Goal: Task Accomplishment & Management: Manage account settings

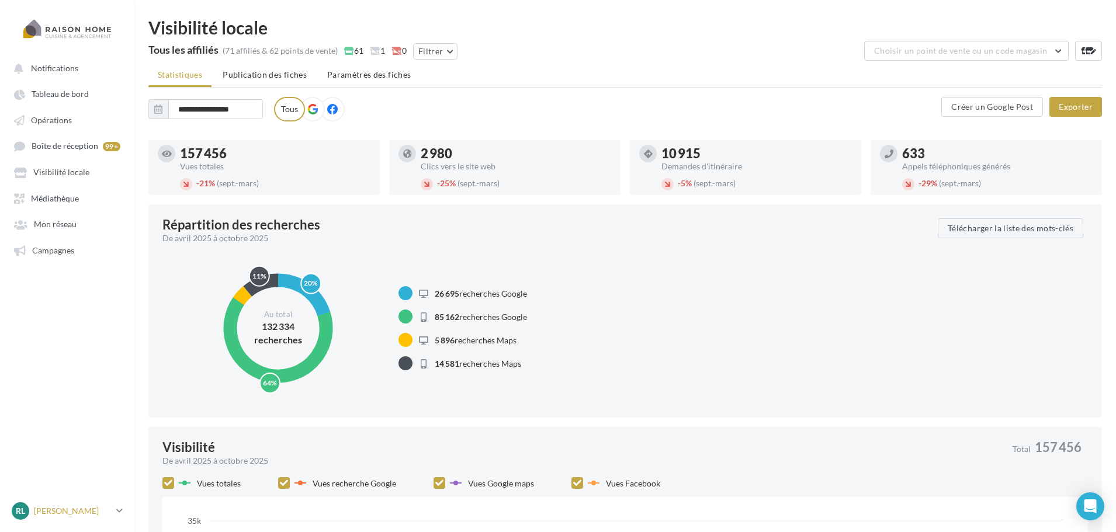
click at [84, 511] on p "[PERSON_NAME]" at bounding box center [73, 511] width 78 height 12
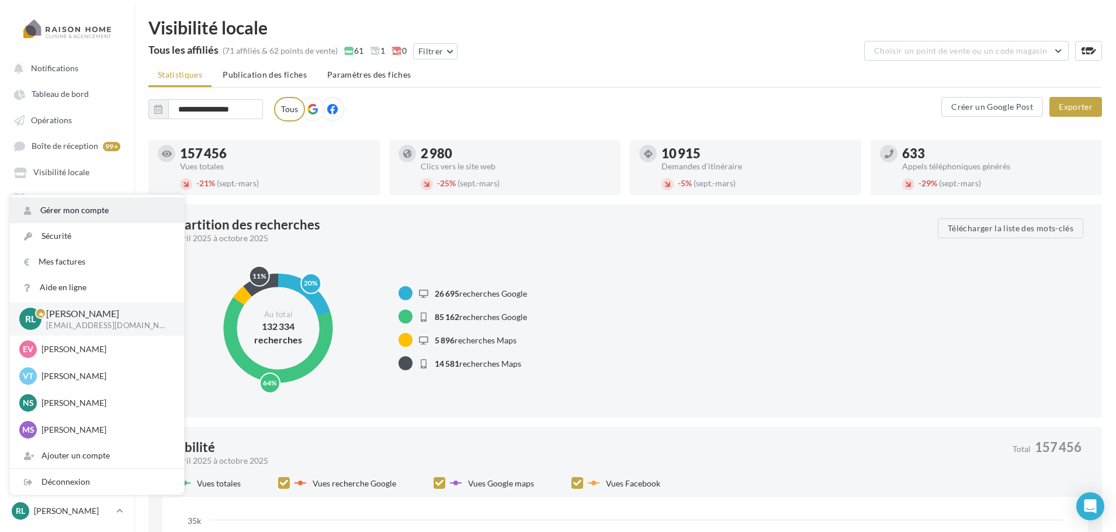
click at [84, 208] on link "Gérer mon compte" at bounding box center [97, 210] width 174 height 26
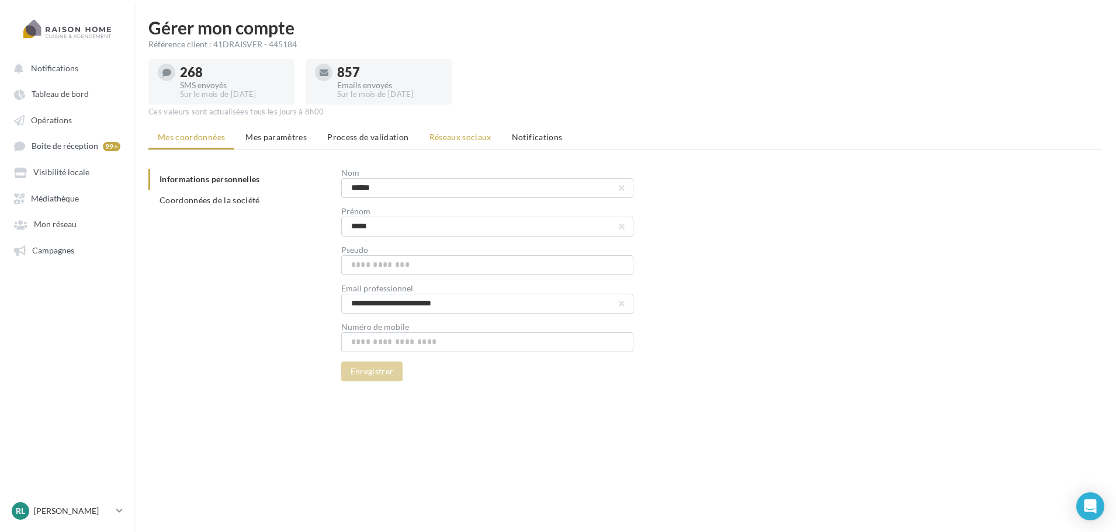
click at [450, 137] on span "Réseaux sociaux" at bounding box center [460, 137] width 62 height 10
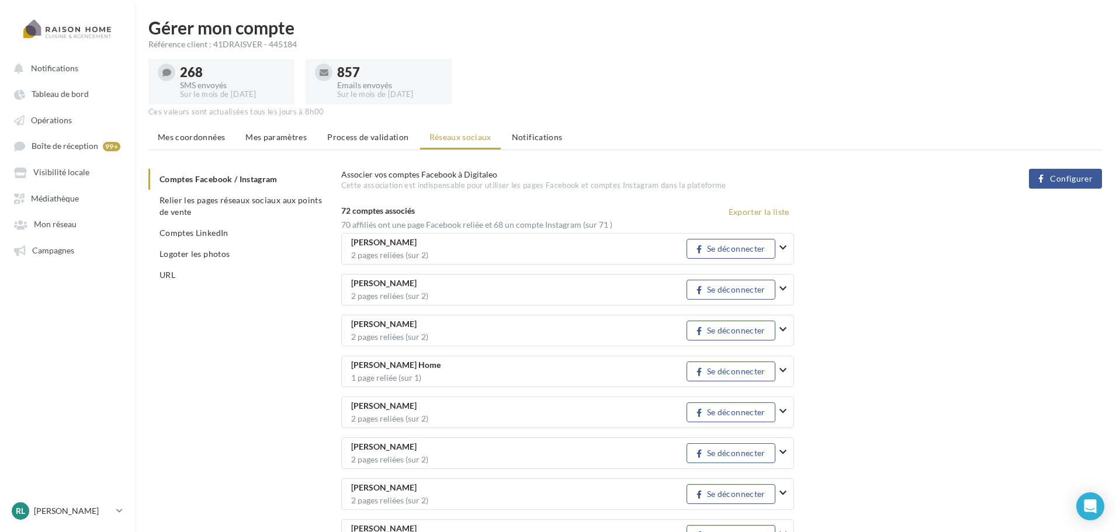
click at [231, 176] on ul "Comptes Facebook / Instagram Relier les pages réseaux sociaux aux points de ven…" at bounding box center [239, 227] width 183 height 117
click at [1066, 178] on span "Configurer" at bounding box center [1071, 178] width 43 height 9
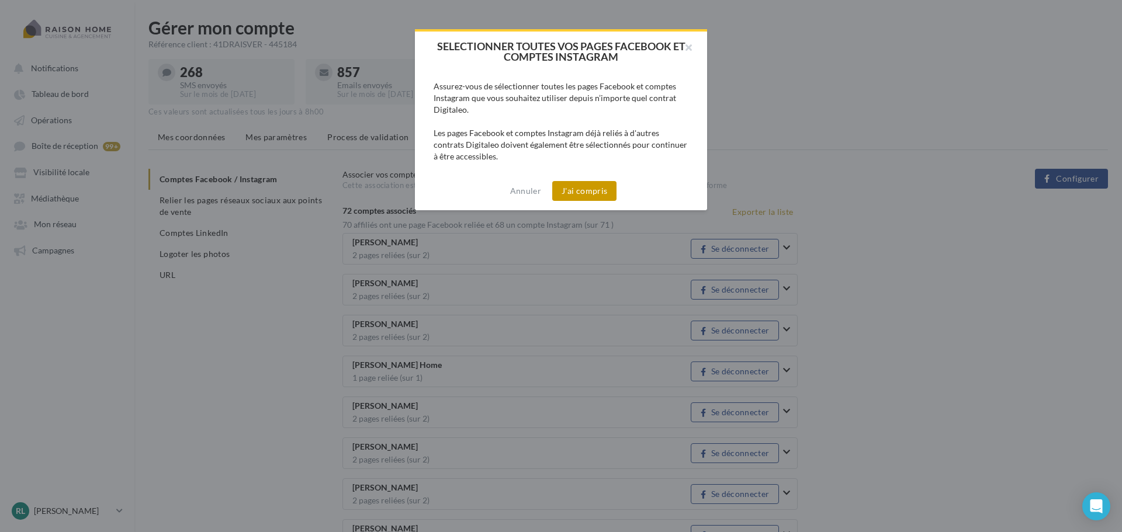
click at [591, 189] on button "J'ai compris" at bounding box center [584, 191] width 64 height 20
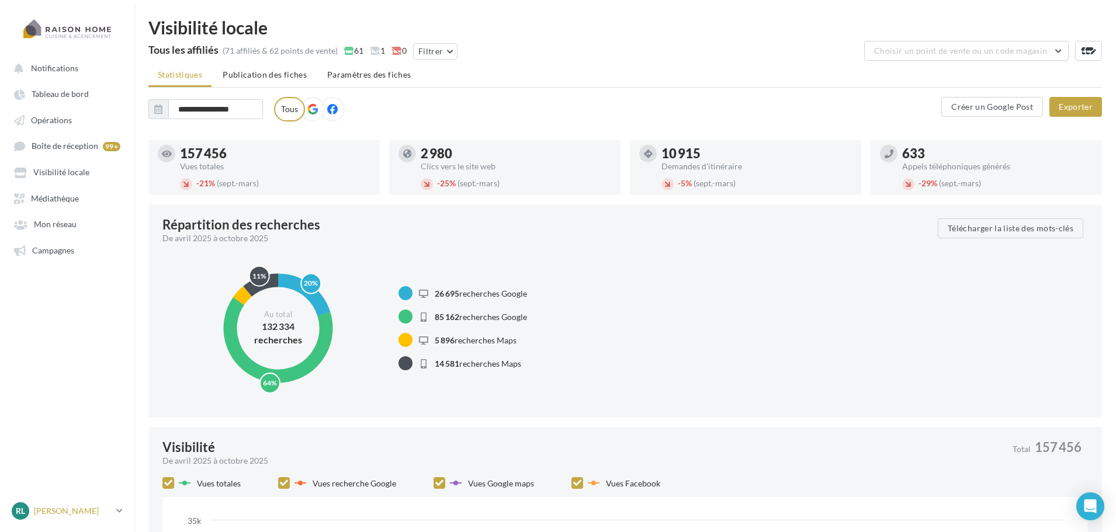
click at [68, 510] on p "[PERSON_NAME]" at bounding box center [73, 511] width 78 height 12
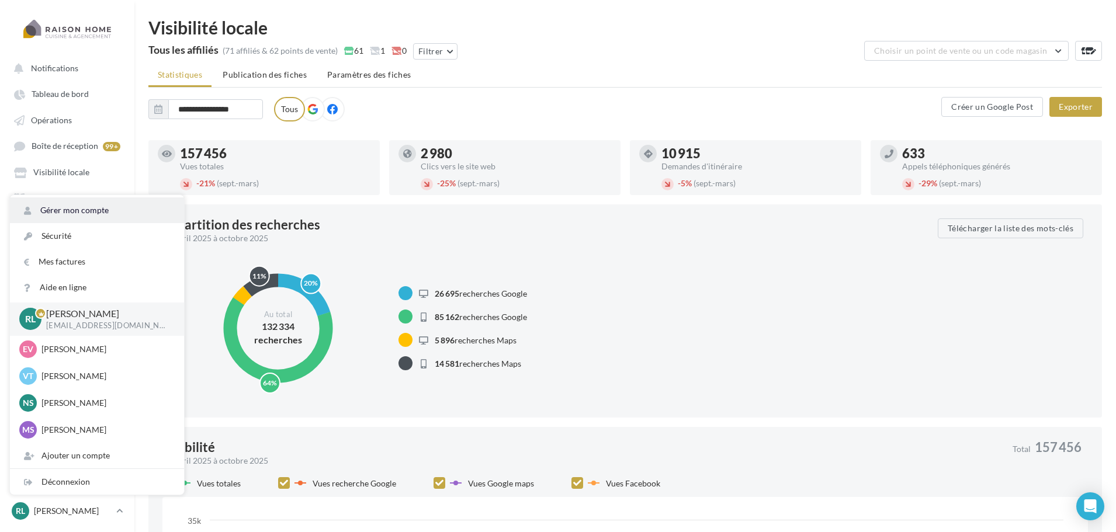
click at [57, 211] on link "Gérer mon compte" at bounding box center [97, 210] width 174 height 26
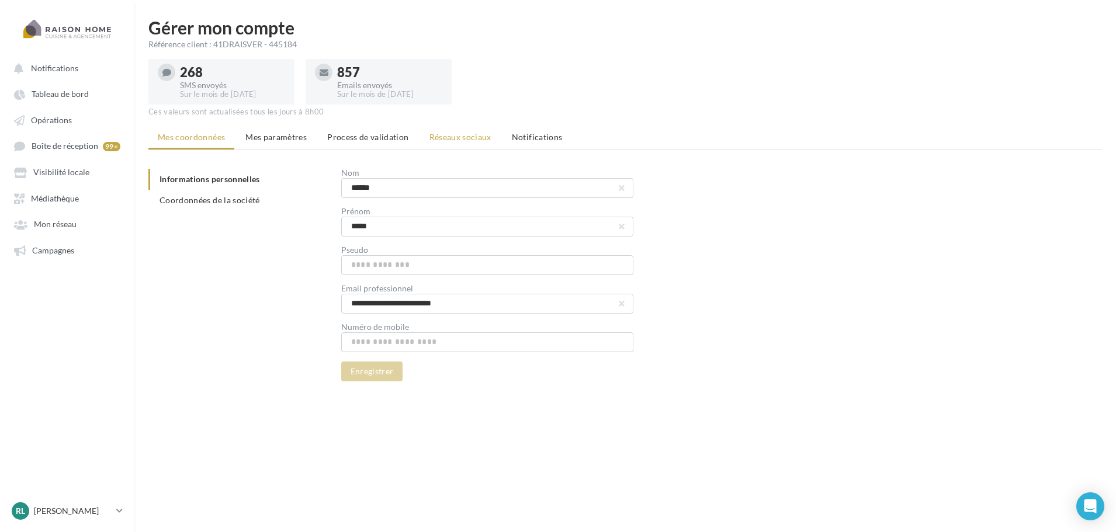
click at [461, 133] on span "Réseaux sociaux" at bounding box center [460, 137] width 62 height 10
